Goal: Navigation & Orientation: Find specific page/section

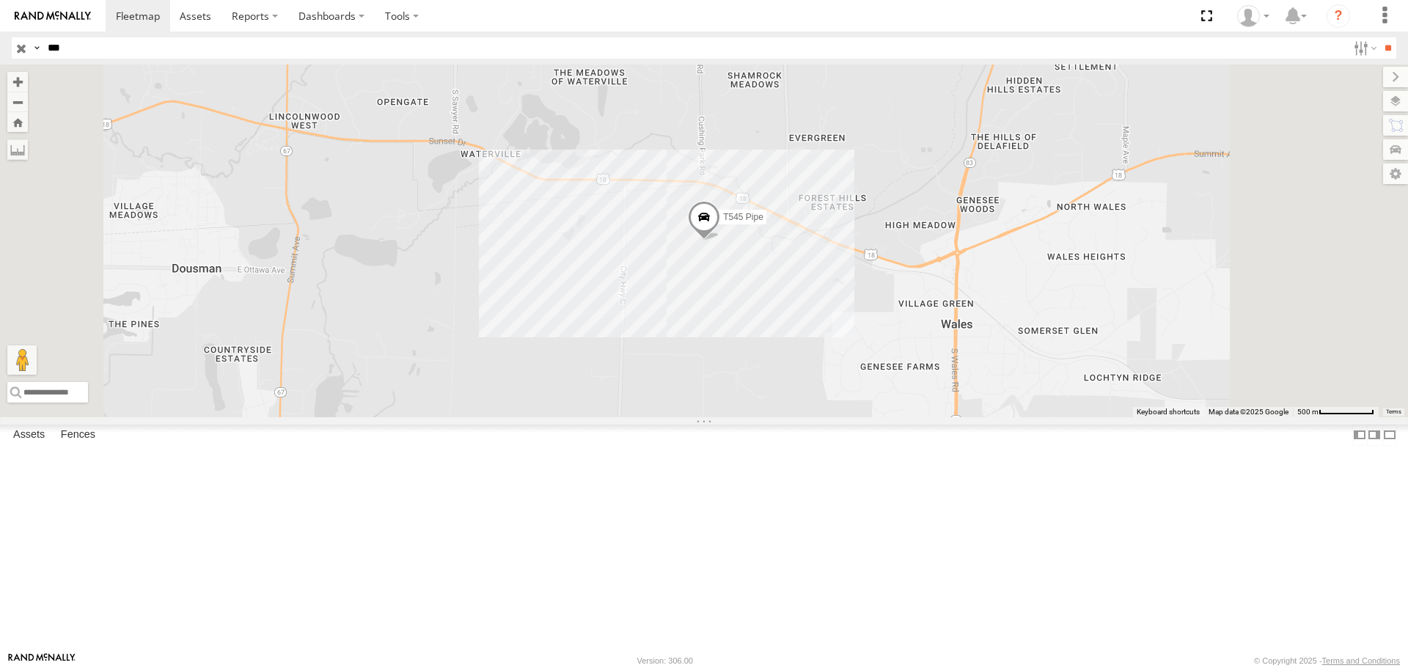
click at [199, 50] on input "***" at bounding box center [694, 47] width 1305 height 21
type input "*"
type input "***"
click at [1379, 37] on input "**" at bounding box center [1387, 47] width 17 height 21
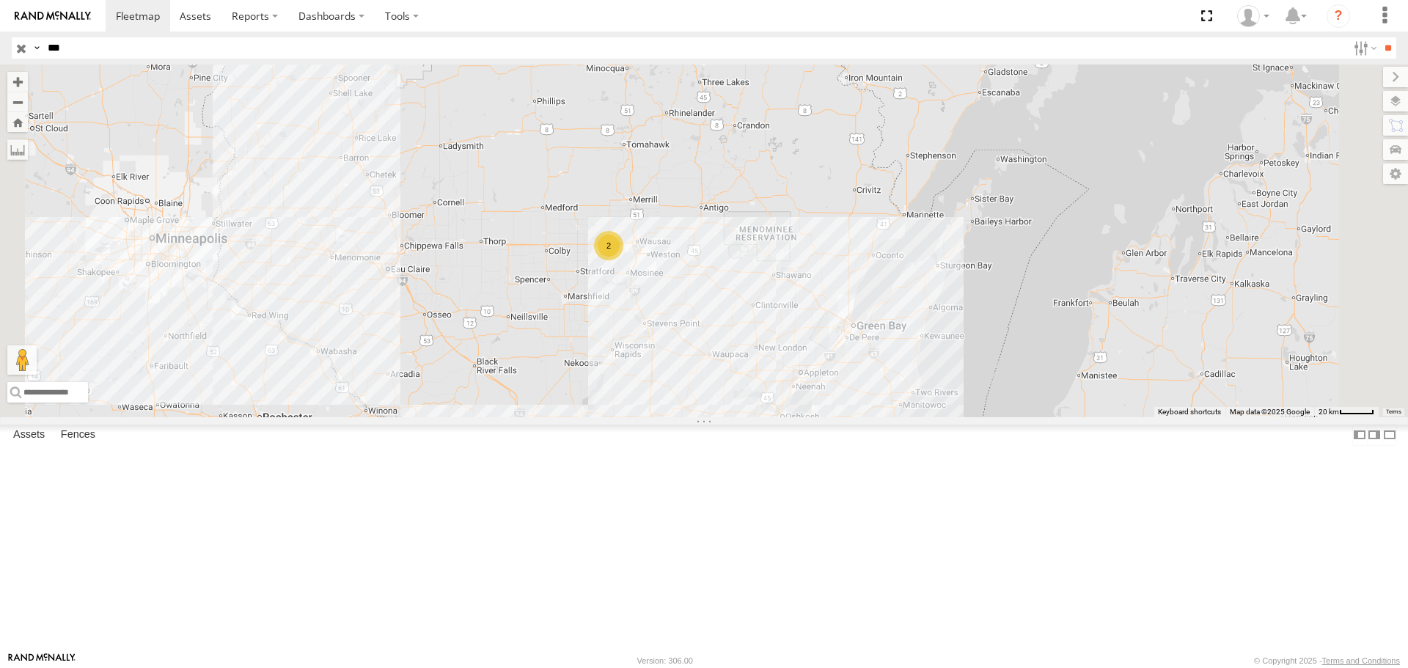
drag, startPoint x: 795, startPoint y: 325, endPoint x: 791, endPoint y: 406, distance: 81.5
click at [791, 406] on div "T1144 Flat T1254 Stretch 3 Axle Flat 2" at bounding box center [704, 241] width 1408 height 352
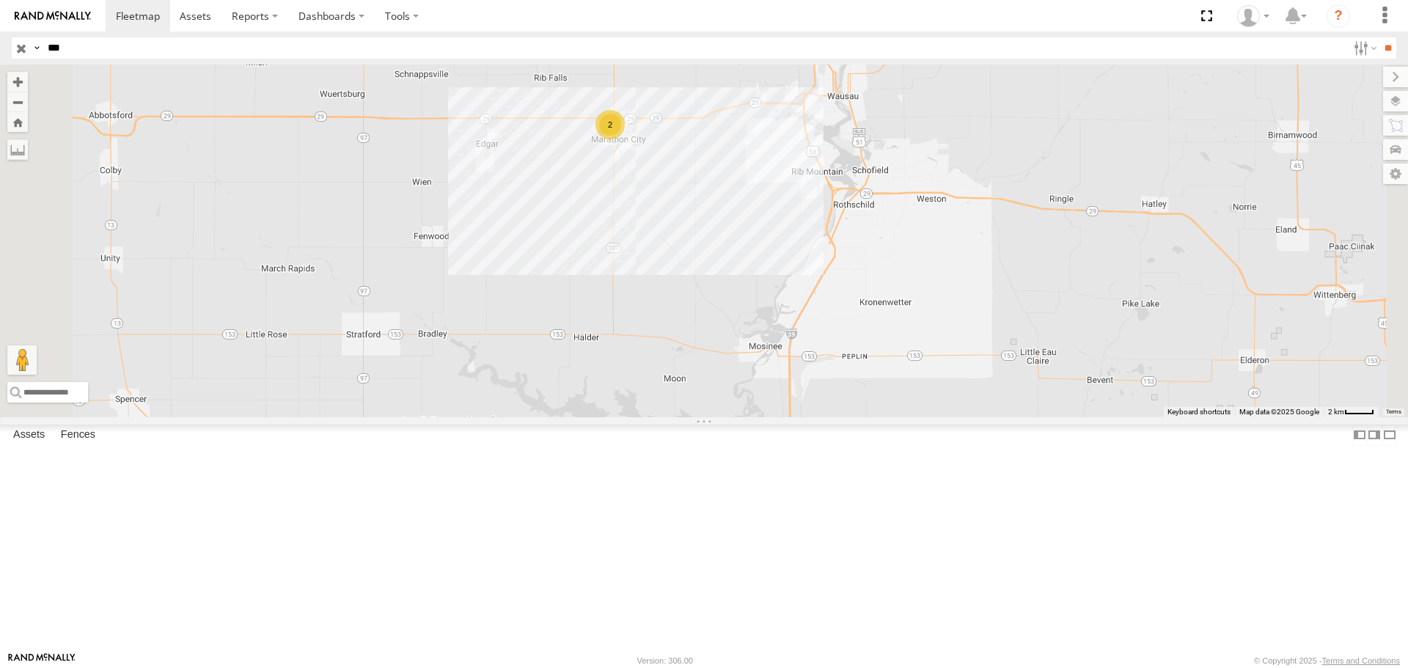
drag, startPoint x: 782, startPoint y: 239, endPoint x: 788, endPoint y: 357, distance: 118.2
click at [788, 357] on div "T1144 Flat T1254 Stretch 3 Axle Flat 2" at bounding box center [704, 241] width 1408 height 352
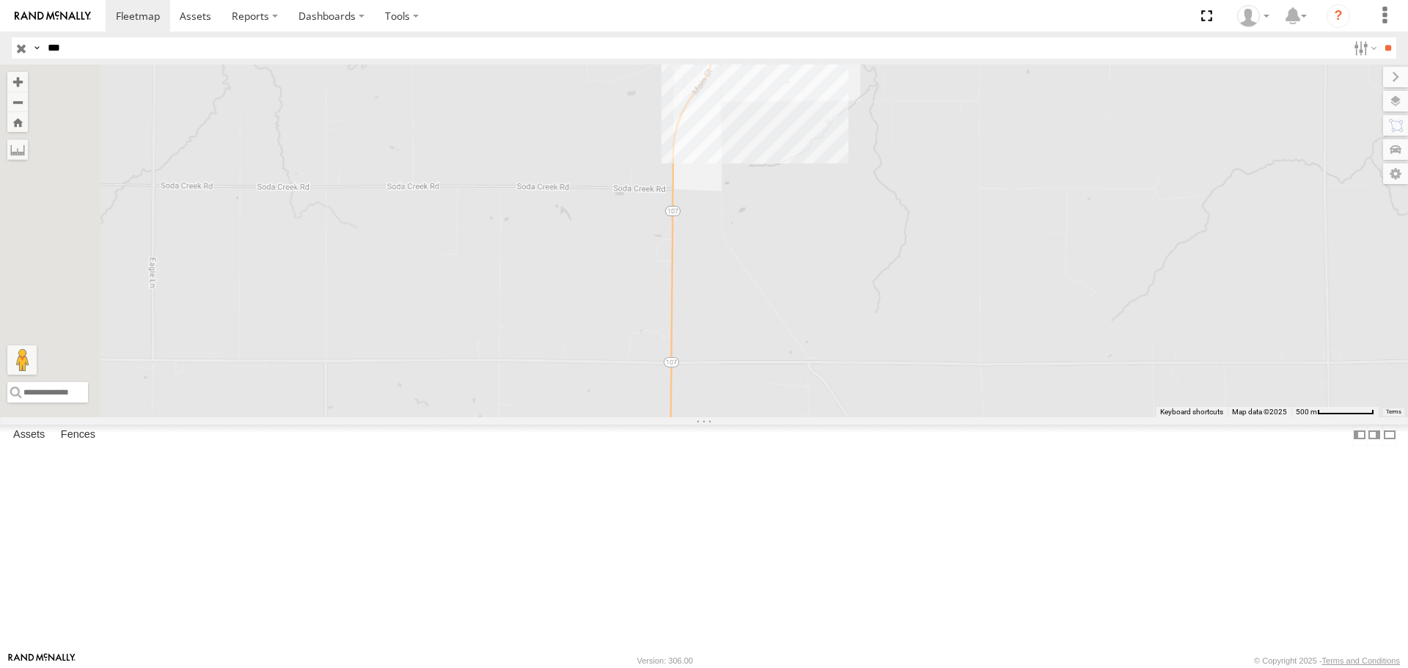
click at [803, 169] on div "T1144 Flat T1254 Stretch 3 Axle Flat" at bounding box center [704, 241] width 1408 height 352
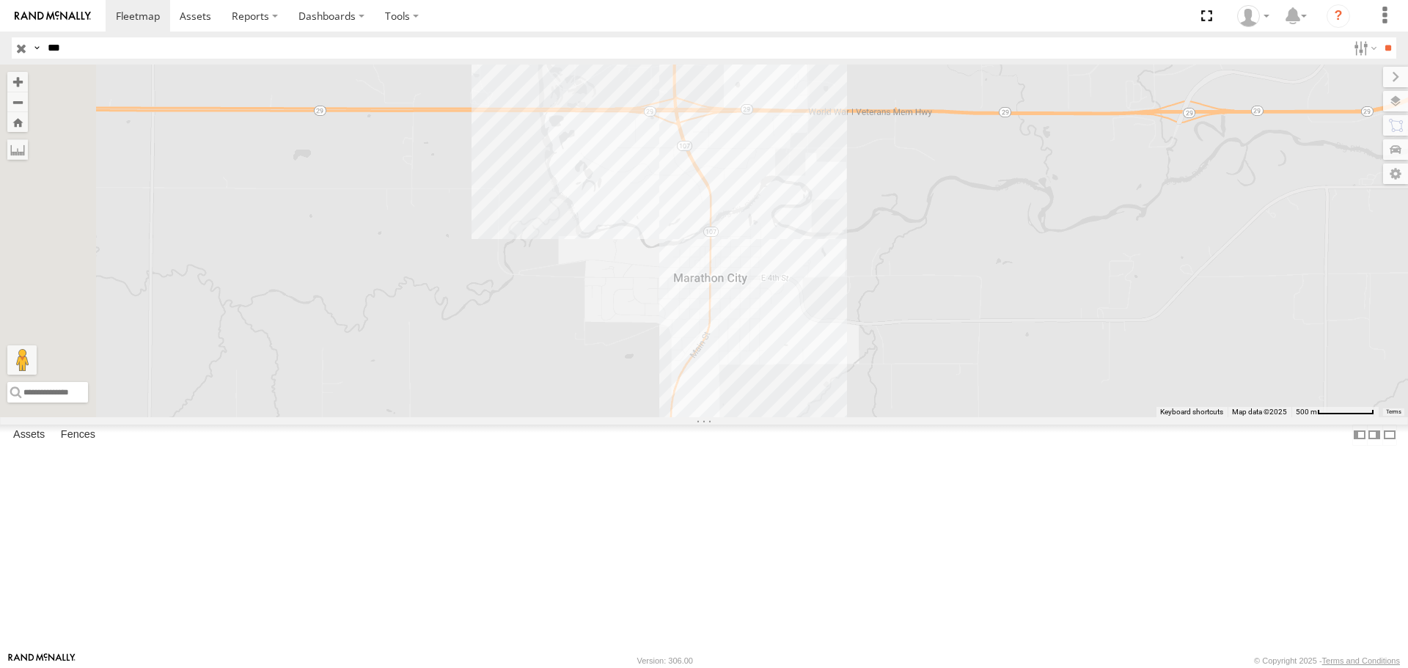
drag, startPoint x: 802, startPoint y: 423, endPoint x: 800, endPoint y: 463, distance: 39.7
click at [800, 417] on div "T1144 Flat T1254 Stretch 3 Axle Flat" at bounding box center [704, 241] width 1408 height 352
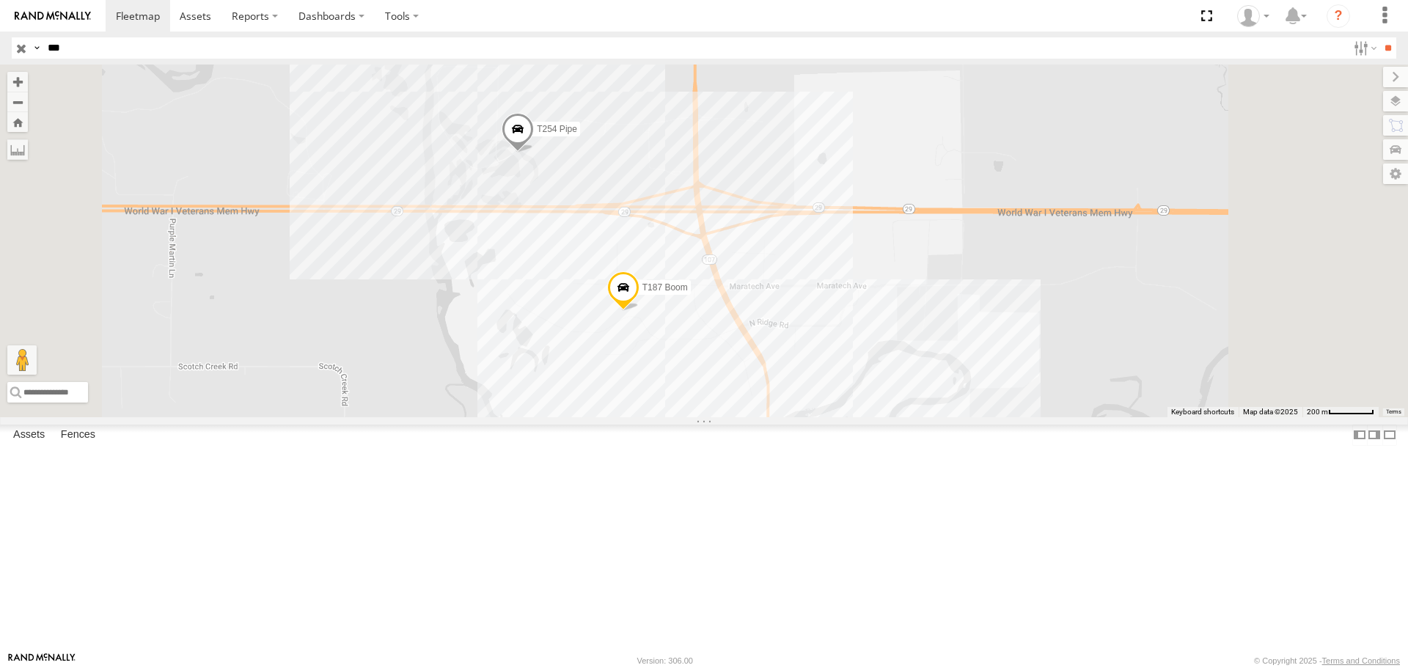
drag, startPoint x: 848, startPoint y: 298, endPoint x: 840, endPoint y: 519, distance: 220.9
click at [840, 417] on div "T1144 Flat T1254 Stretch 3 Axle Flat T187 Boom T254 Pipe" at bounding box center [704, 241] width 1408 height 352
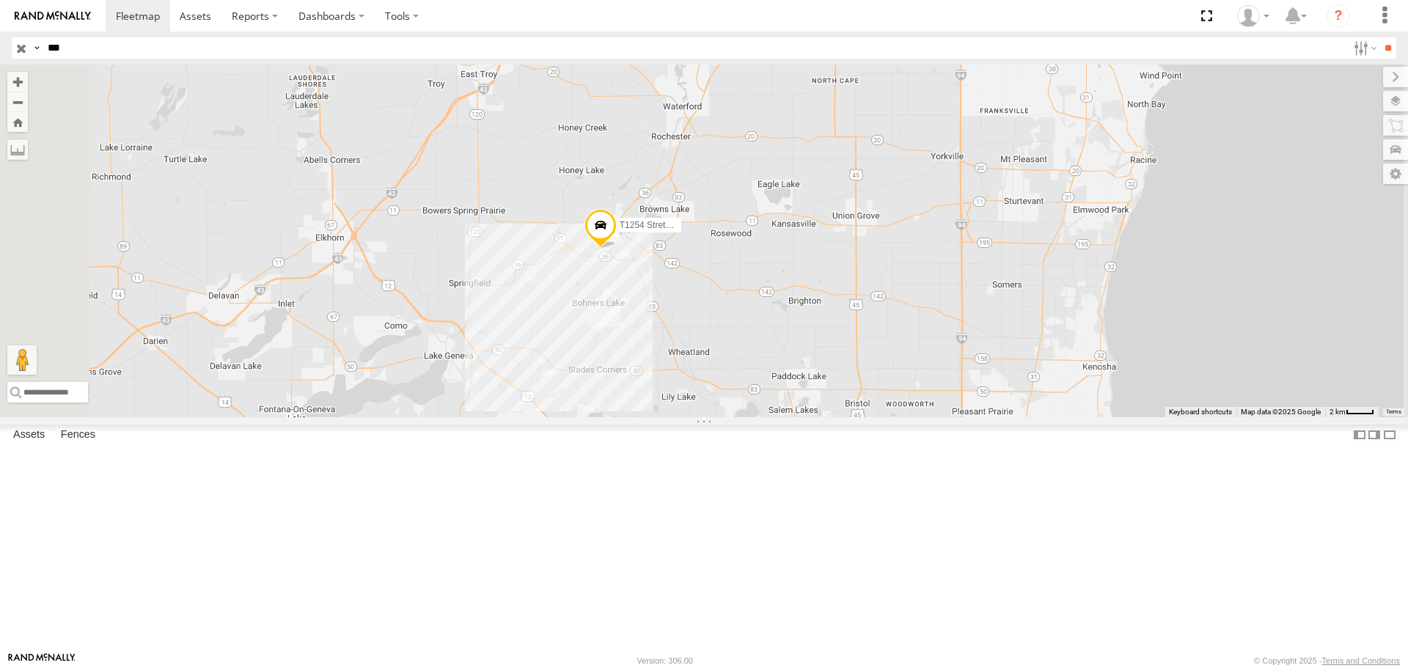
click at [719, 231] on span "T1254 Stretch 3 Axle Flat" at bounding box center [669, 226] width 99 height 10
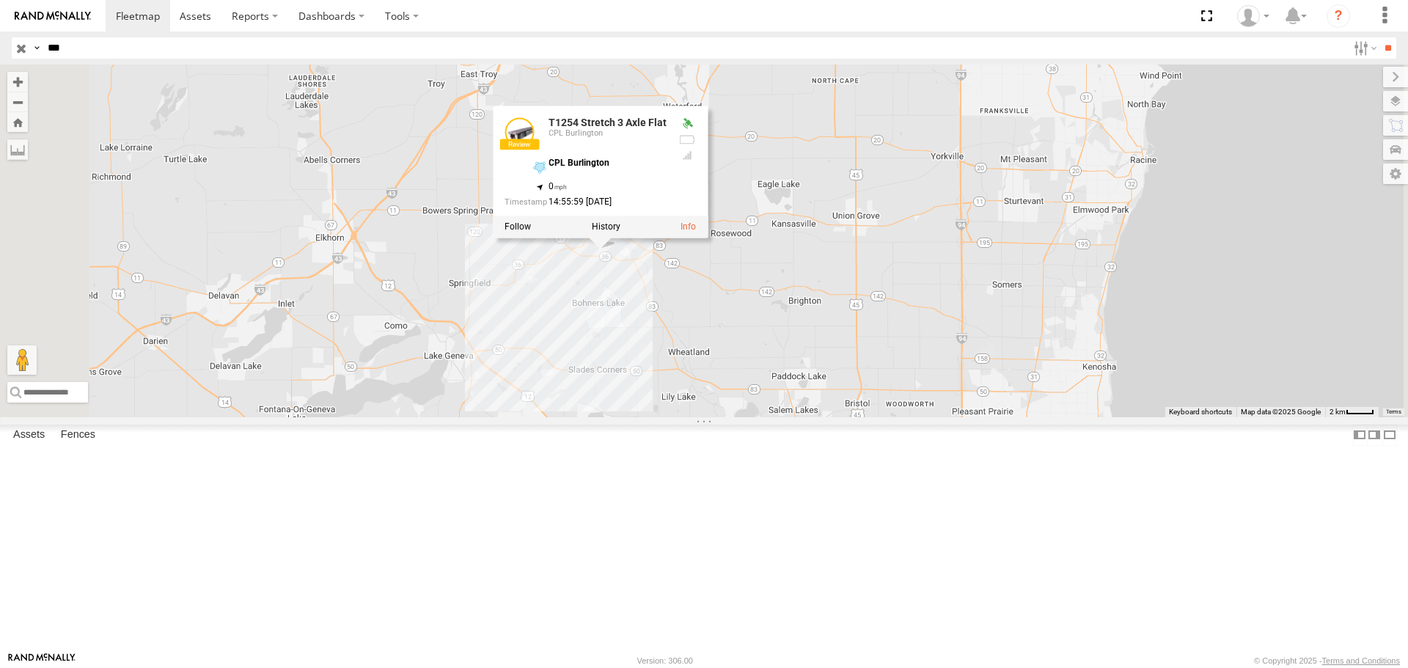
click at [945, 355] on div "T1144 Flat T1254 Stretch 3 Axle Flat T1254 Stretch 3 Axle Flat CPL Burlington C…" at bounding box center [704, 241] width 1408 height 352
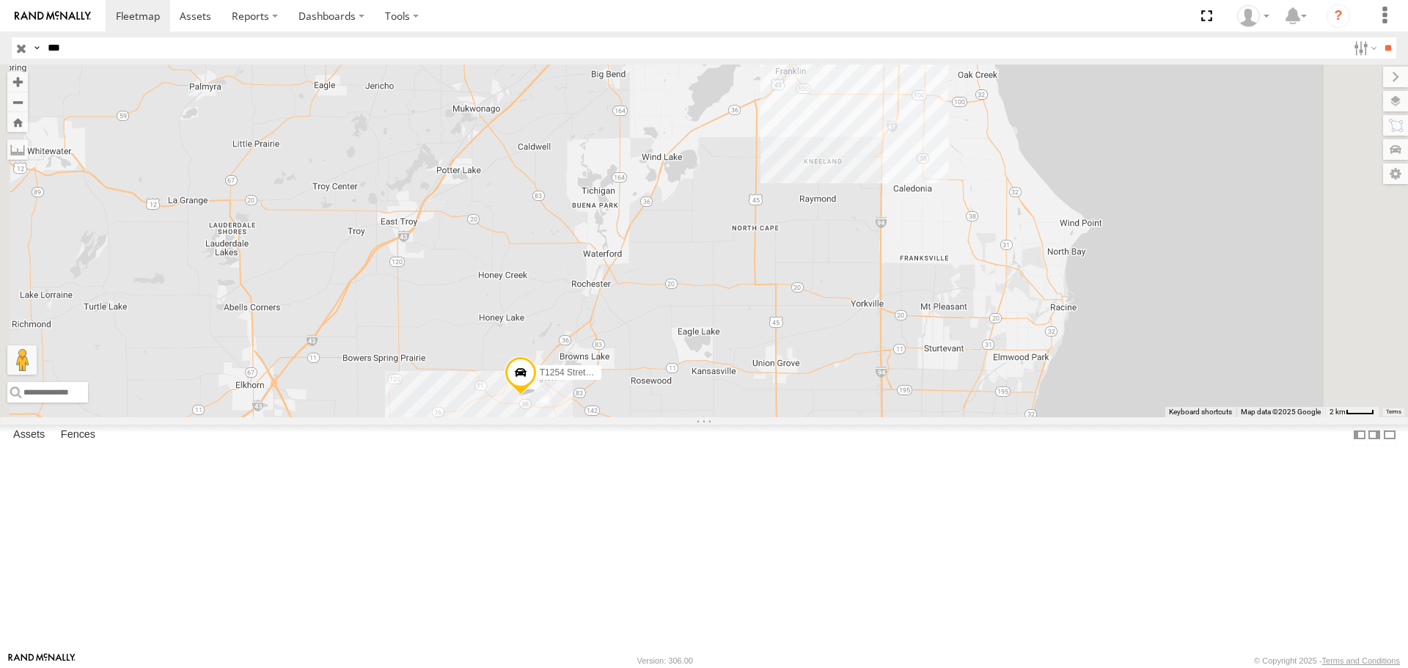
drag, startPoint x: 822, startPoint y: 260, endPoint x: 738, endPoint y: 416, distance: 176.9
click at [738, 416] on div "T1144 Flat T1254 Stretch 3 Axle Flat" at bounding box center [704, 241] width 1408 height 352
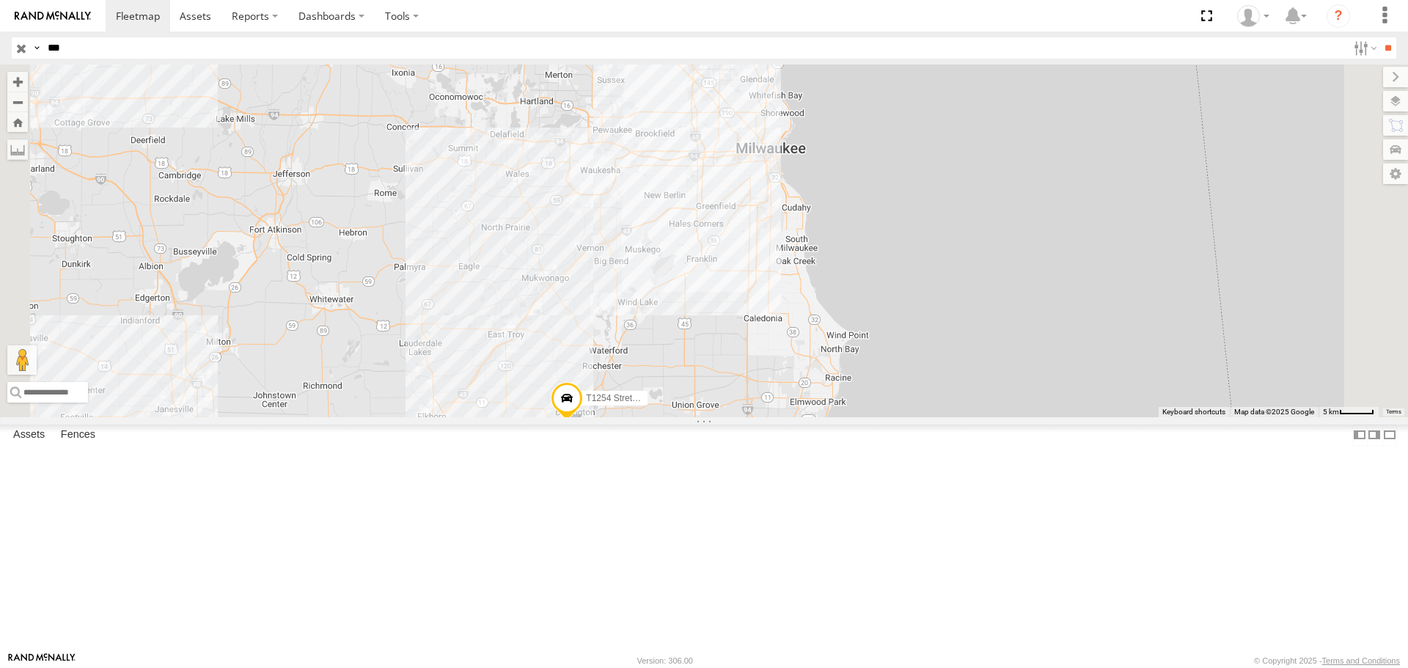
click at [855, 363] on div "T1144 Flat T1254 Stretch 3 Axle Flat" at bounding box center [704, 241] width 1408 height 352
click at [22, 46] on input "button" at bounding box center [21, 47] width 19 height 21
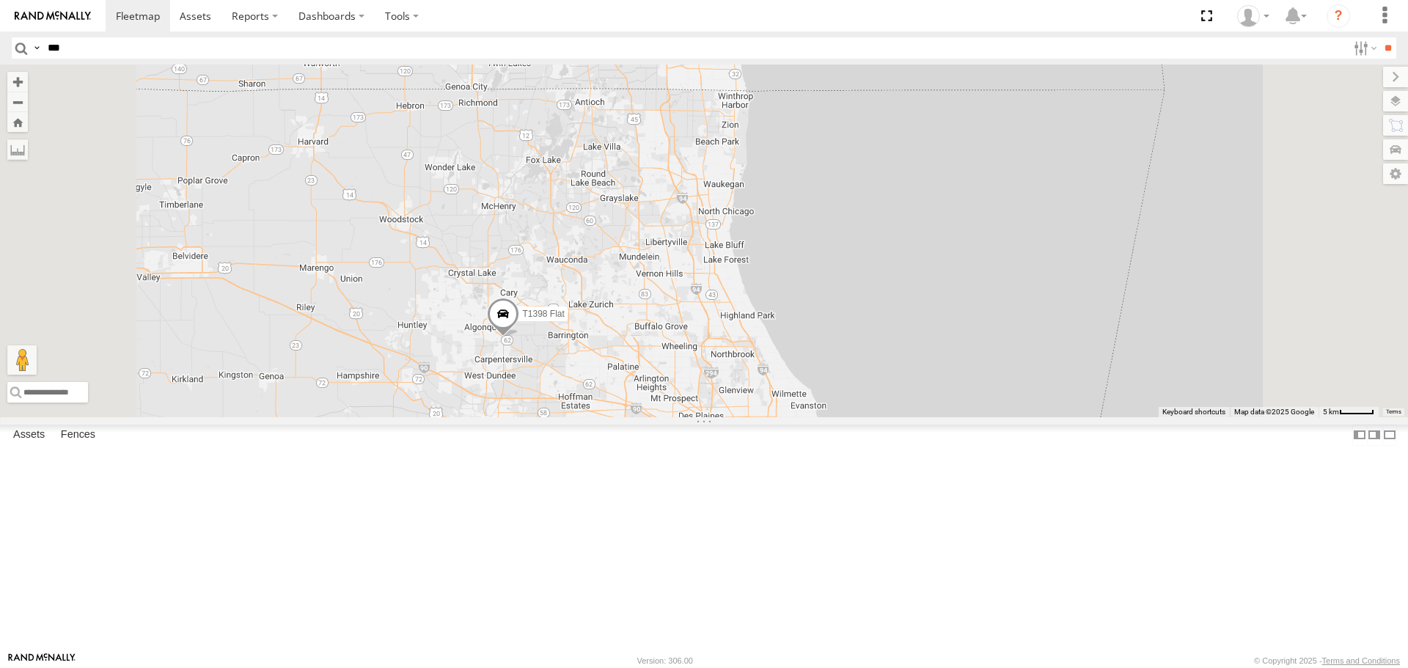
drag, startPoint x: 860, startPoint y: 139, endPoint x: 827, endPoint y: 676, distance: 537.8
click at [827, 667] on html at bounding box center [704, 334] width 1408 height 668
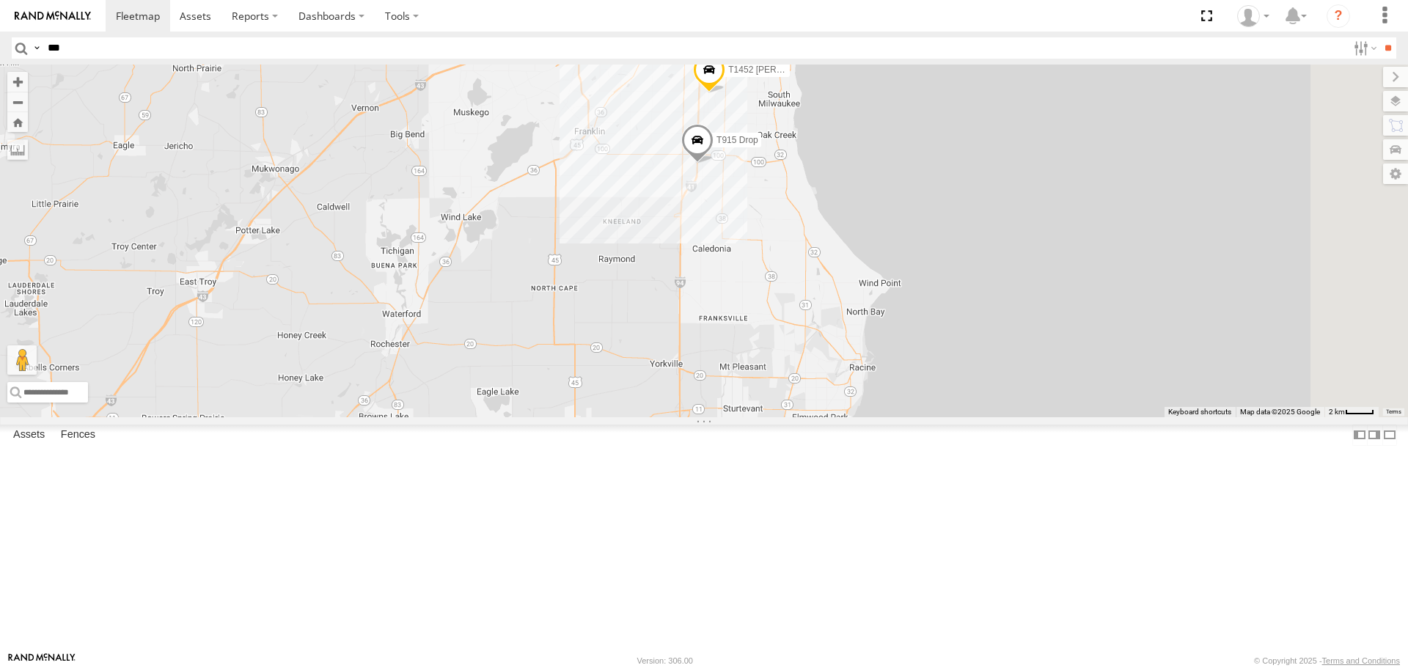
drag, startPoint x: 922, startPoint y: 224, endPoint x: 913, endPoint y: 339, distance: 115.5
click at [913, 339] on div "T1452 [PERSON_NAME] Flat T1213 Flat T140 Drop Deck T207 Pipe T358 Drop T262 Pip…" at bounding box center [704, 241] width 1408 height 352
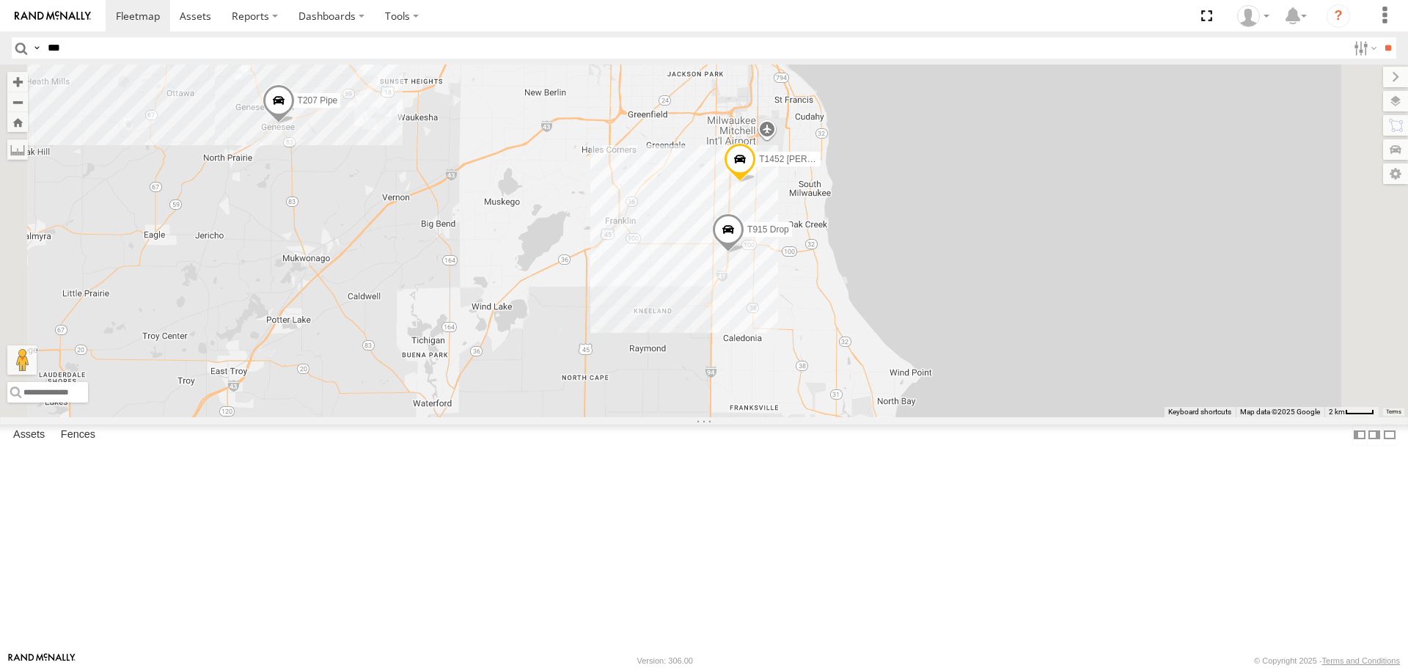
drag, startPoint x: 839, startPoint y: 268, endPoint x: 882, endPoint y: 334, distance: 79.1
click at [882, 334] on div "T1452 [PERSON_NAME] Flat T1213 Flat T140 Drop Deck T207 Pipe T358 Drop T262 Pip…" at bounding box center [704, 241] width 1408 height 352
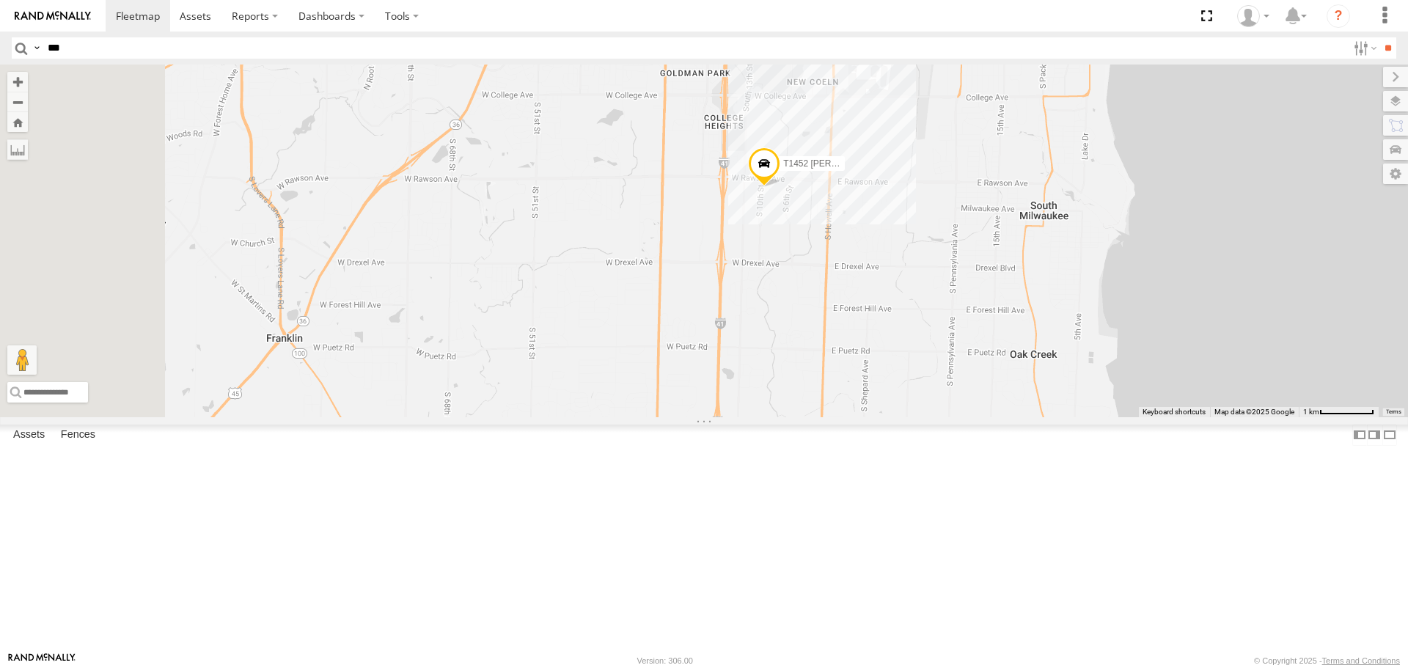
drag, startPoint x: 681, startPoint y: 392, endPoint x: 830, endPoint y: 385, distance: 149.1
click at [830, 385] on div "T1452 [PERSON_NAME] Flat T1213 Flat T140 Drop Deck T207 Pipe T358 Drop T262 Pip…" at bounding box center [704, 241] width 1408 height 352
